Goal: Task Accomplishment & Management: Complete application form

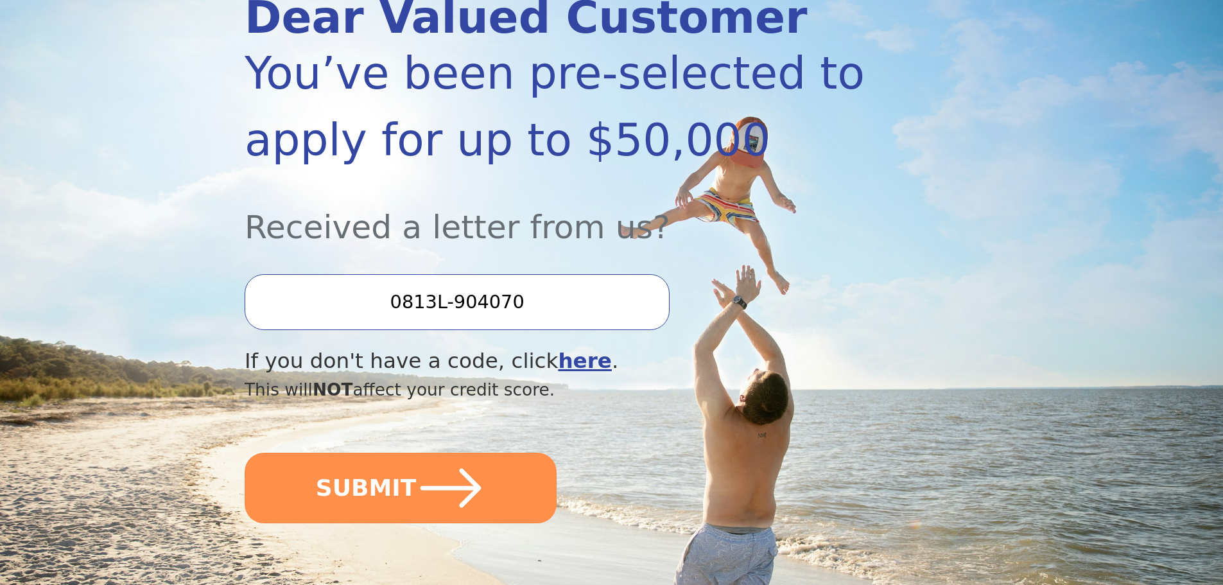
scroll to position [193, 0]
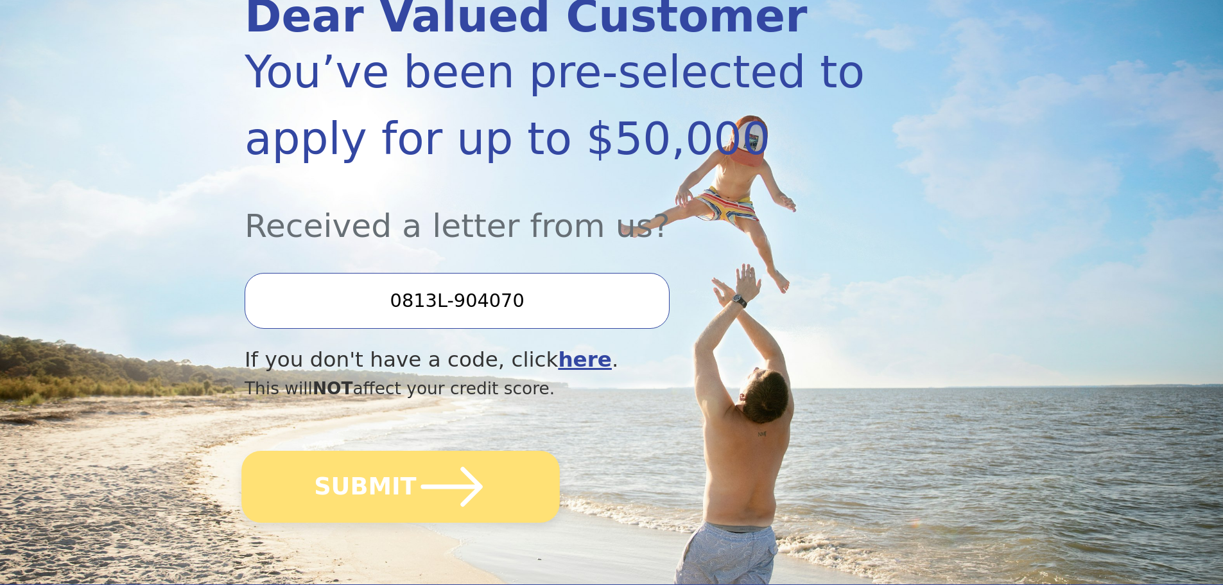
click at [483, 464] on button "SUBMIT" at bounding box center [400, 487] width 318 height 72
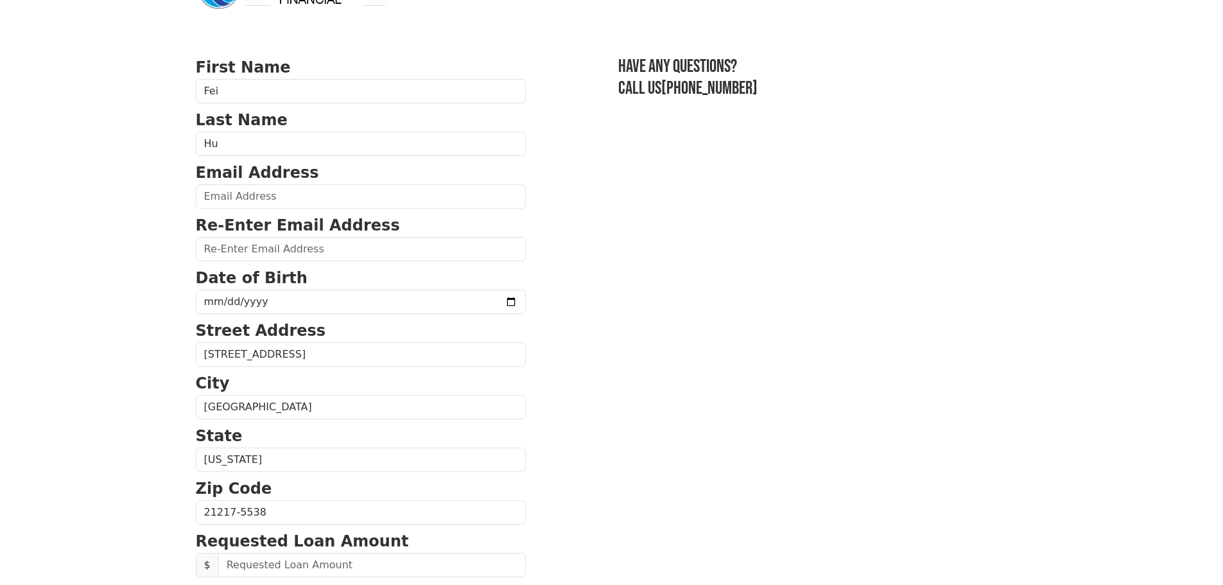
scroll to position [64, 0]
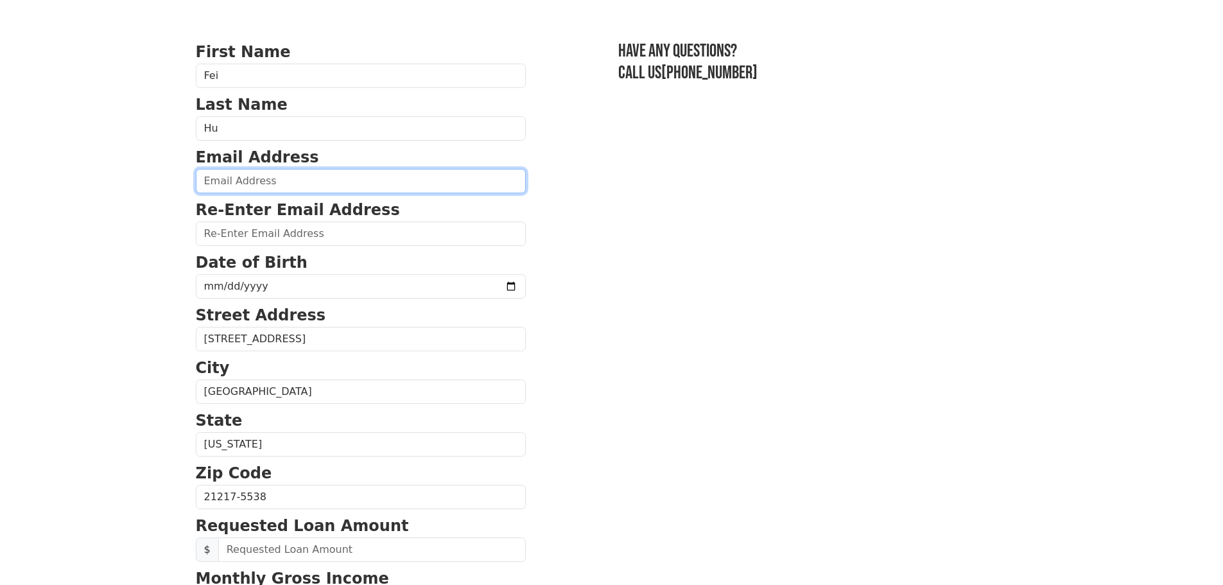
click at [301, 193] on input "email" at bounding box center [361, 181] width 330 height 24
type input "hufei886@gmail.com"
type input "(585) 210-6305"
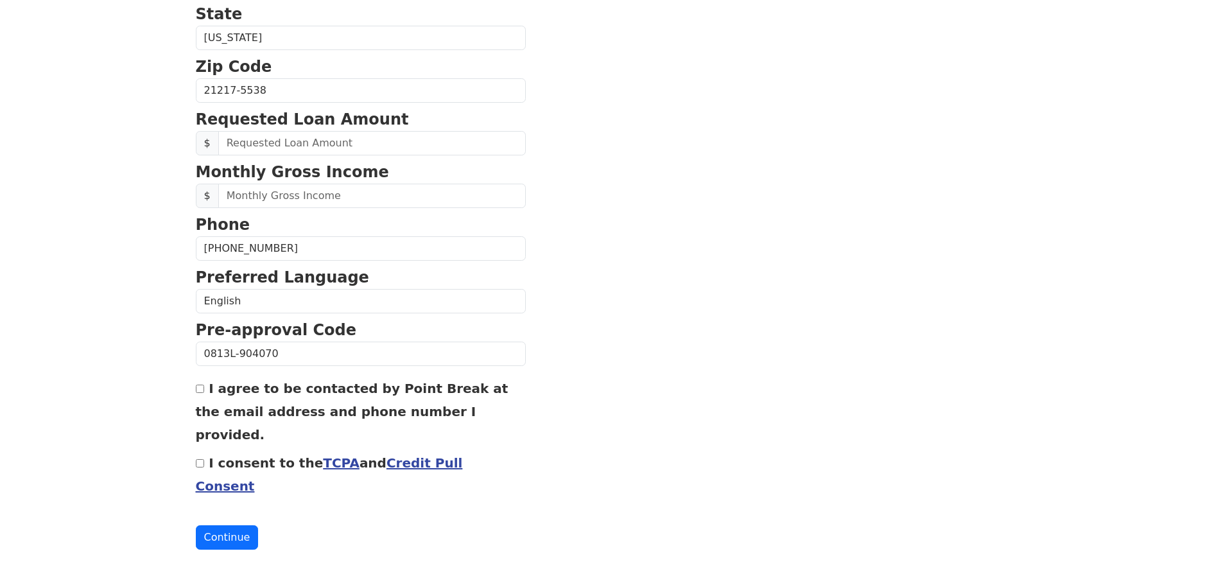
scroll to position [214, 0]
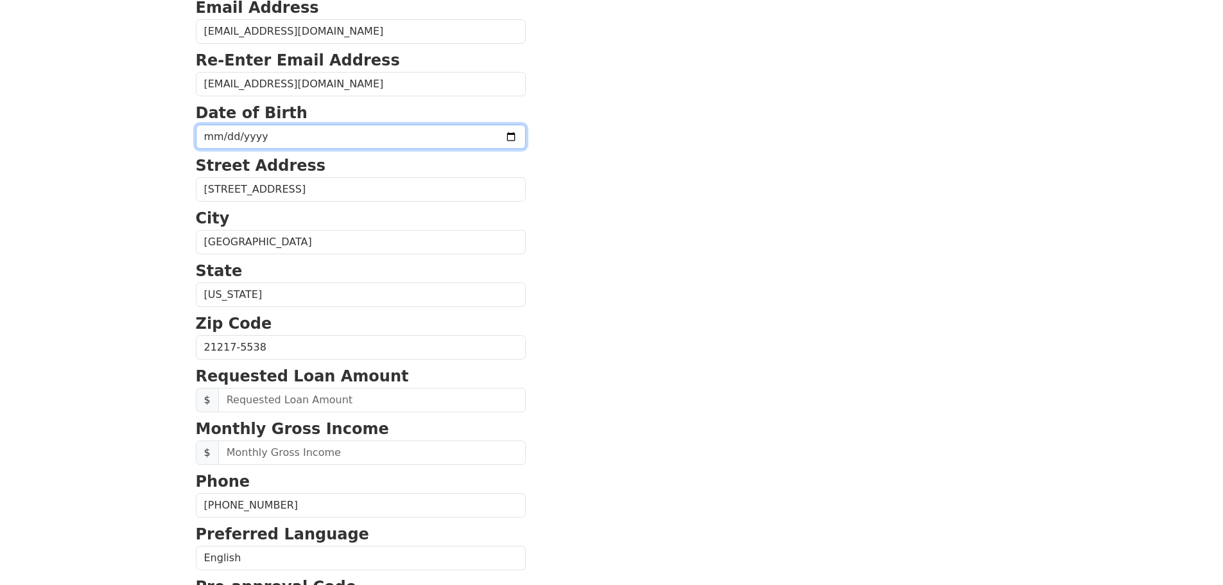
click at [278, 149] on input "date" at bounding box center [361, 137] width 330 height 24
type input "1995-12-05"
click at [162, 211] on body "First Name Fei Last Name Hu Email Address hufei886@gmail.com Re-Enter Email Add…" at bounding box center [611, 78] width 1223 height 585
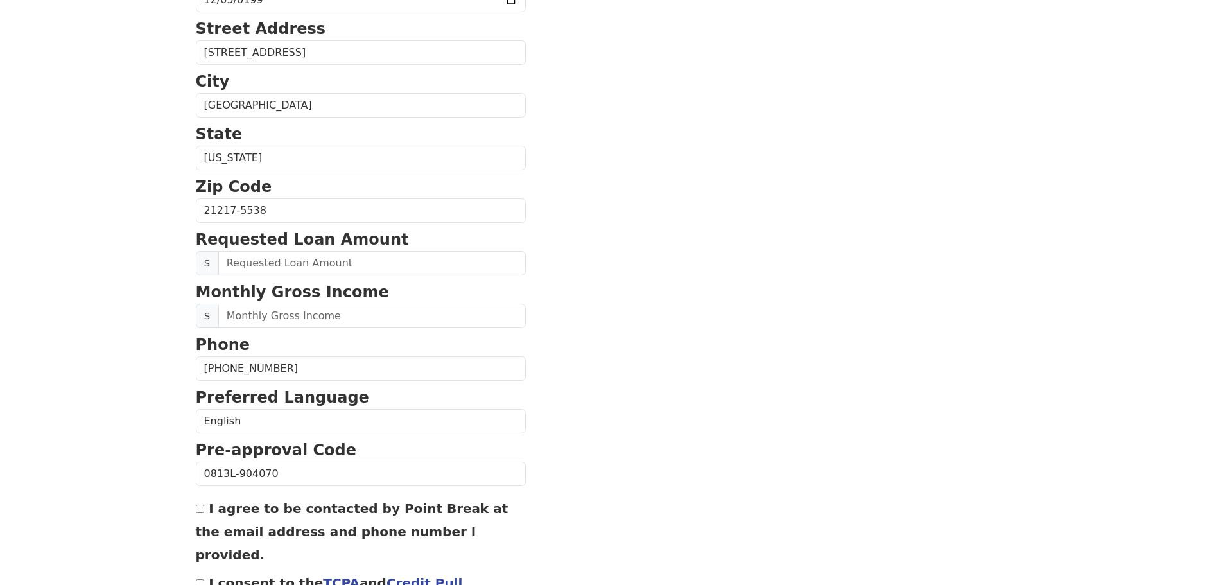
scroll to position [470, 0]
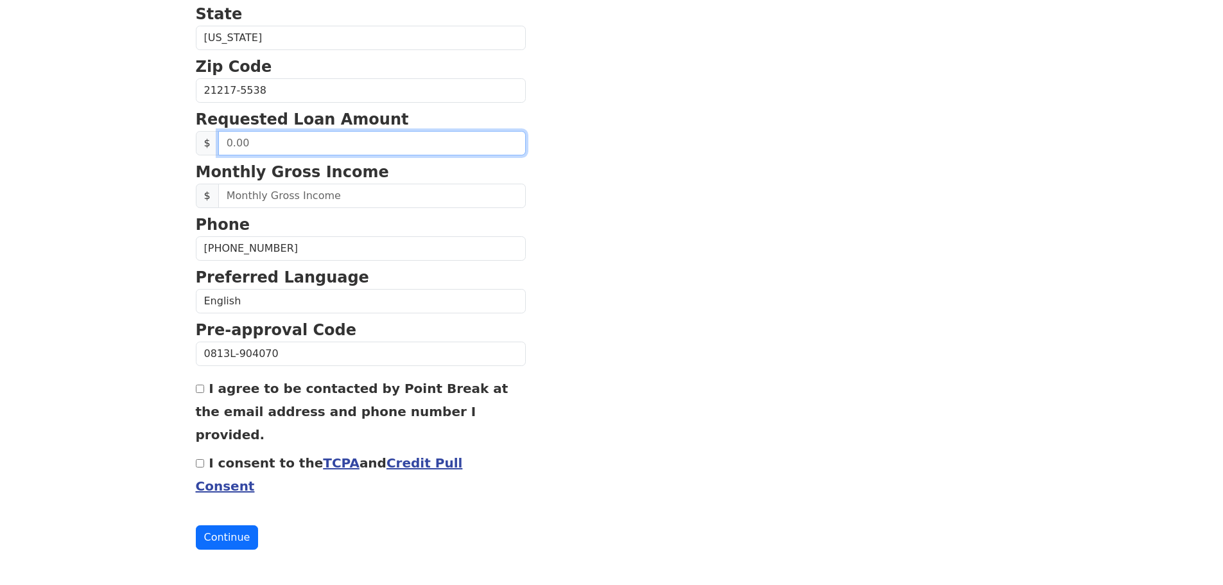
click at [297, 155] on input "text" at bounding box center [371, 143] width 307 height 24
type input "40,000.00"
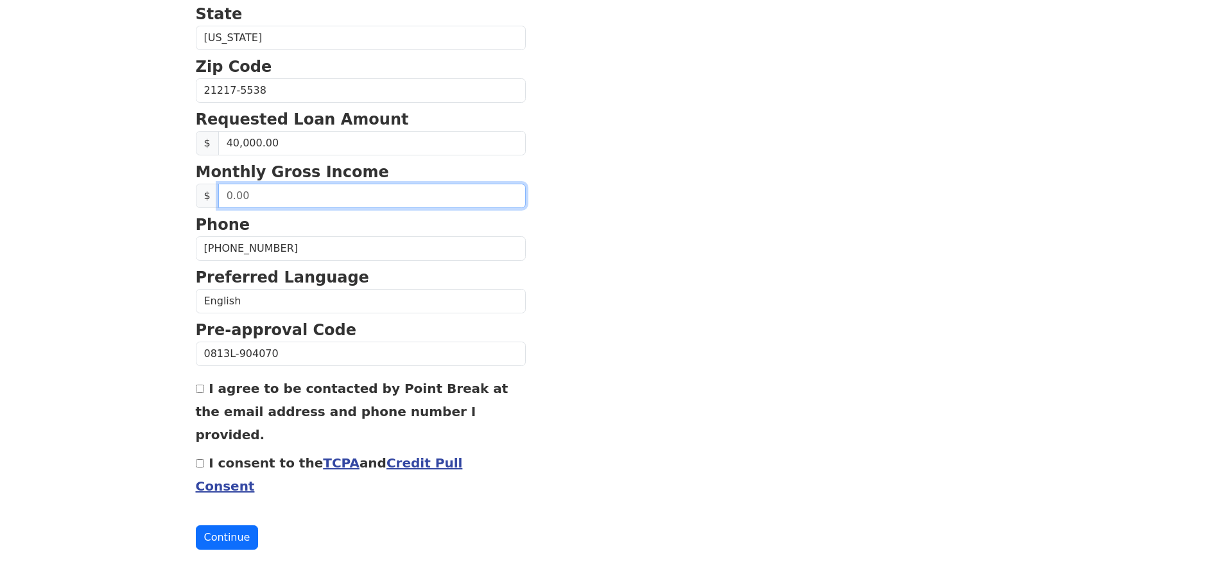
click at [316, 208] on input "text" at bounding box center [371, 196] width 307 height 24
drag, startPoint x: 248, startPoint y: 232, endPoint x: 214, endPoint y: 232, distance: 34.7
click at [214, 208] on div "$" at bounding box center [361, 196] width 330 height 24
type input "6,700.00"
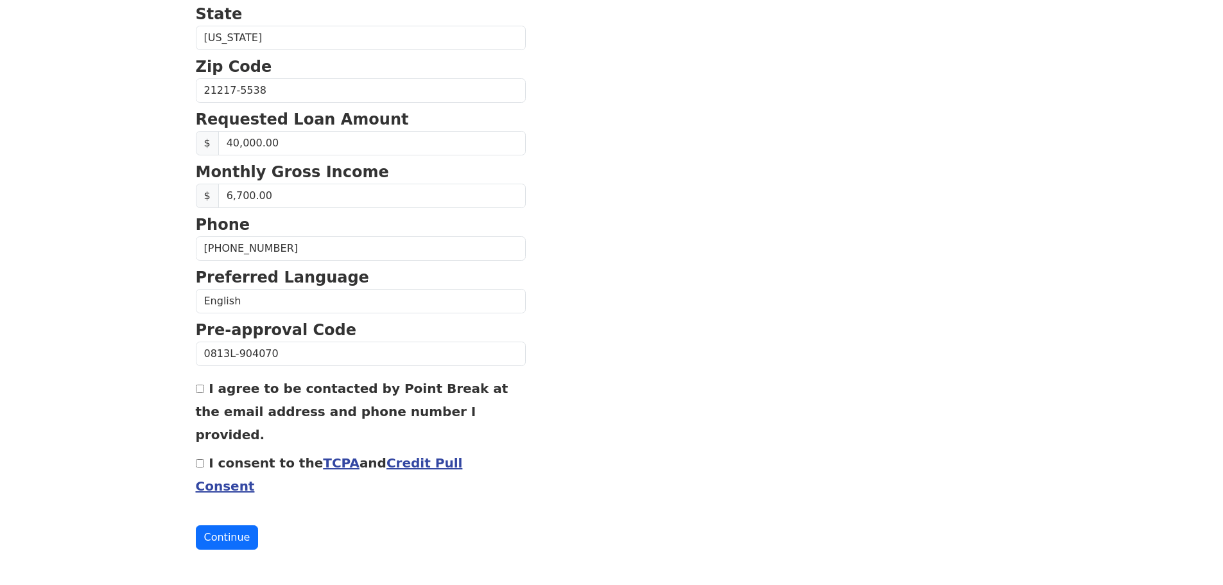
scroll to position [540, 0]
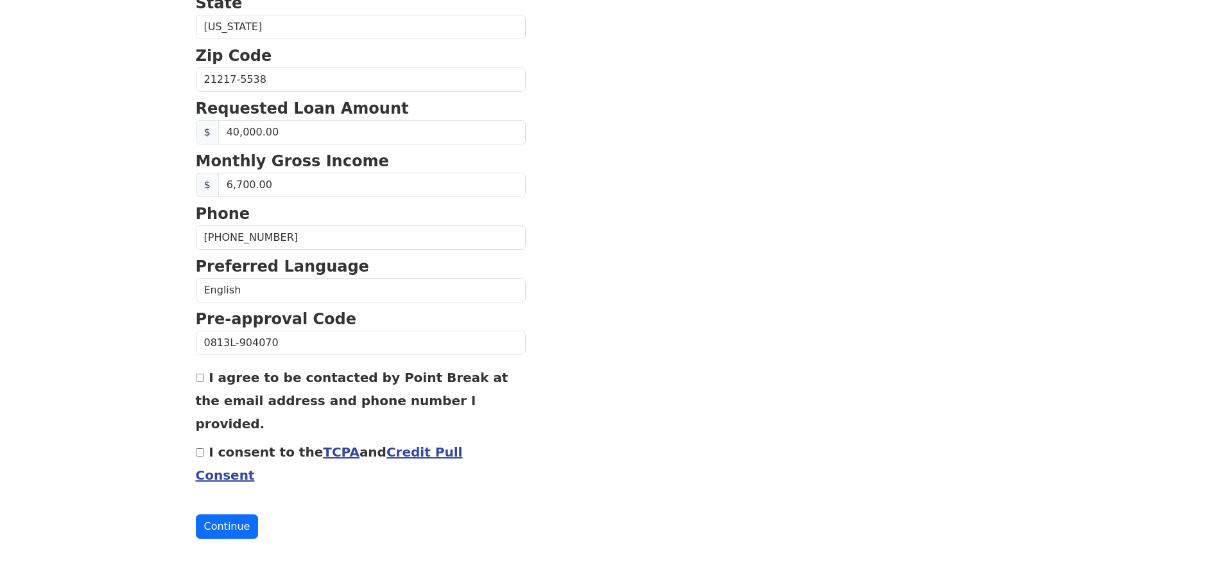
click at [199, 448] on input "I consent to the TCPA and Credit Pull Consent" at bounding box center [200, 452] width 8 height 8
checkbox input "true"
click at [231, 519] on button "Continue" at bounding box center [227, 526] width 63 height 24
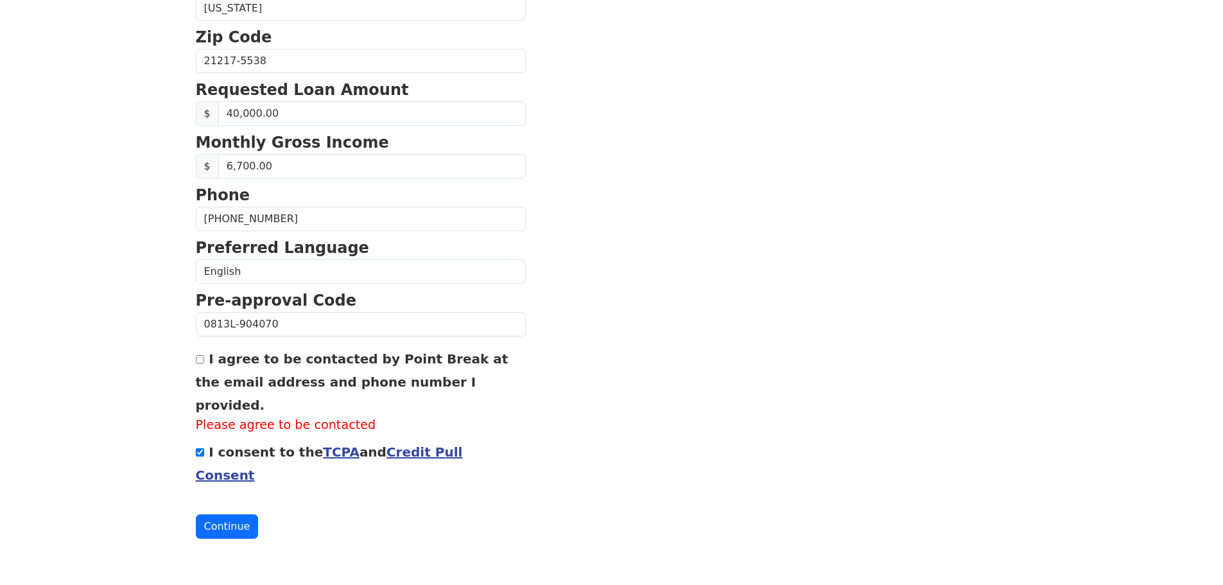
click at [198, 379] on div "I agree to be contacted by Point Break at the email address and phone number I …" at bounding box center [361, 391] width 330 height 88
click at [200, 363] on input "I agree to be contacted by Point Break at the email address and phone number I …" at bounding box center [200, 359] width 8 height 8
checkbox input "true"
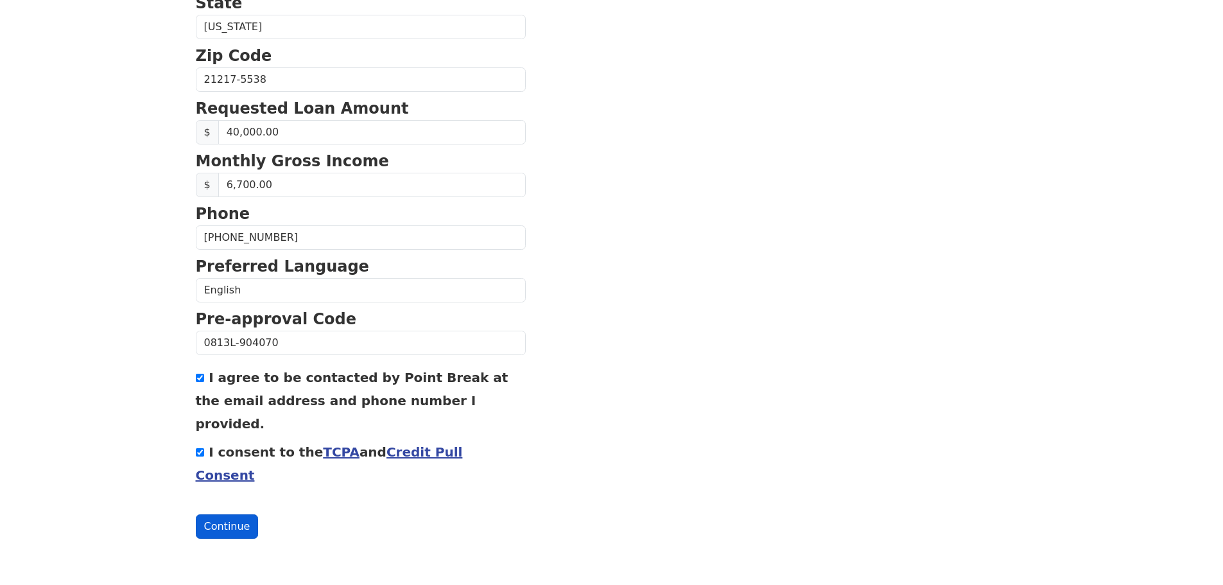
click at [255, 520] on button "Continue" at bounding box center [227, 526] width 63 height 24
